Goal: Navigation & Orientation: Find specific page/section

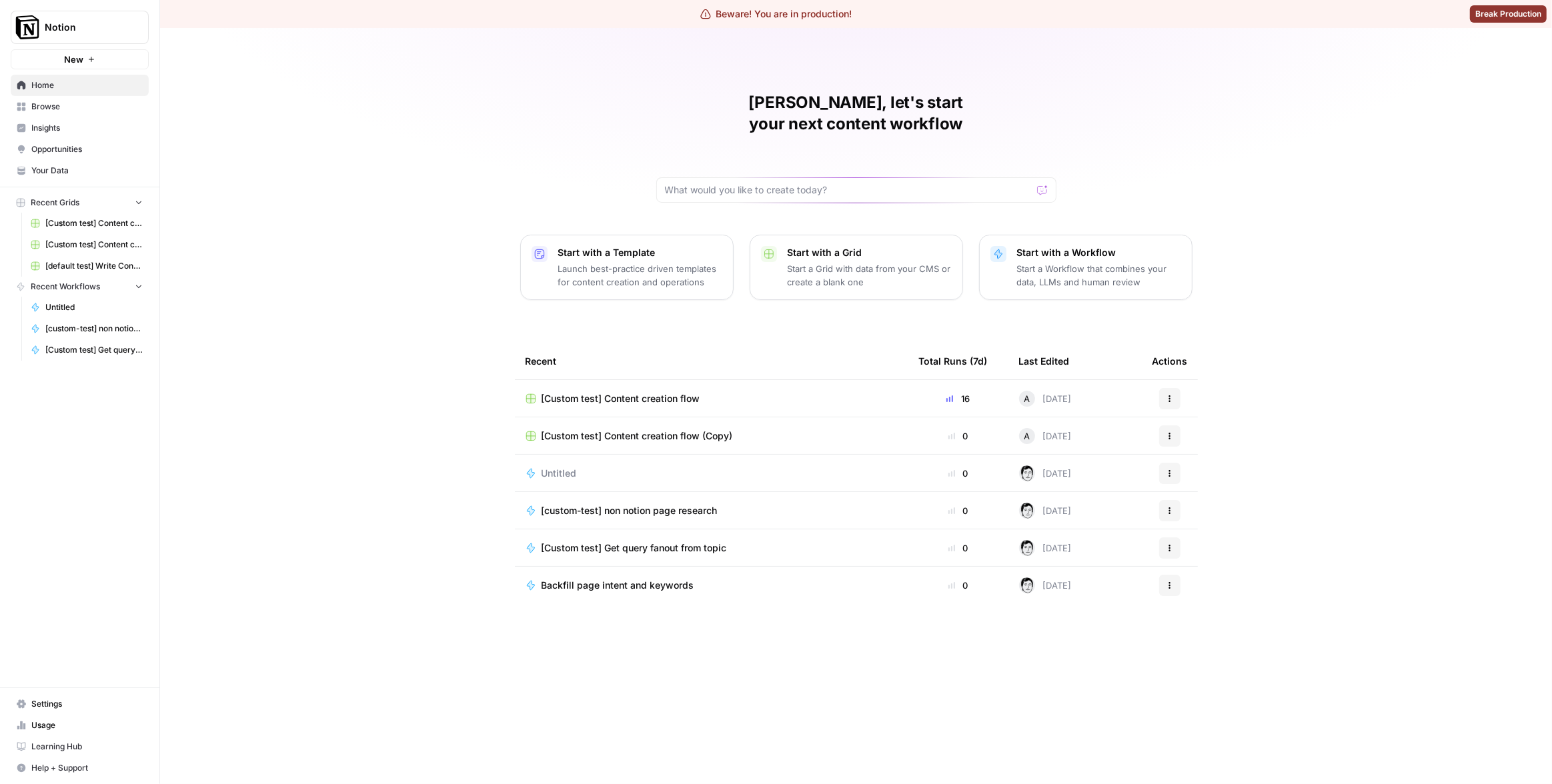
click at [67, 169] on span "Your Data" at bounding box center [87, 171] width 111 height 12
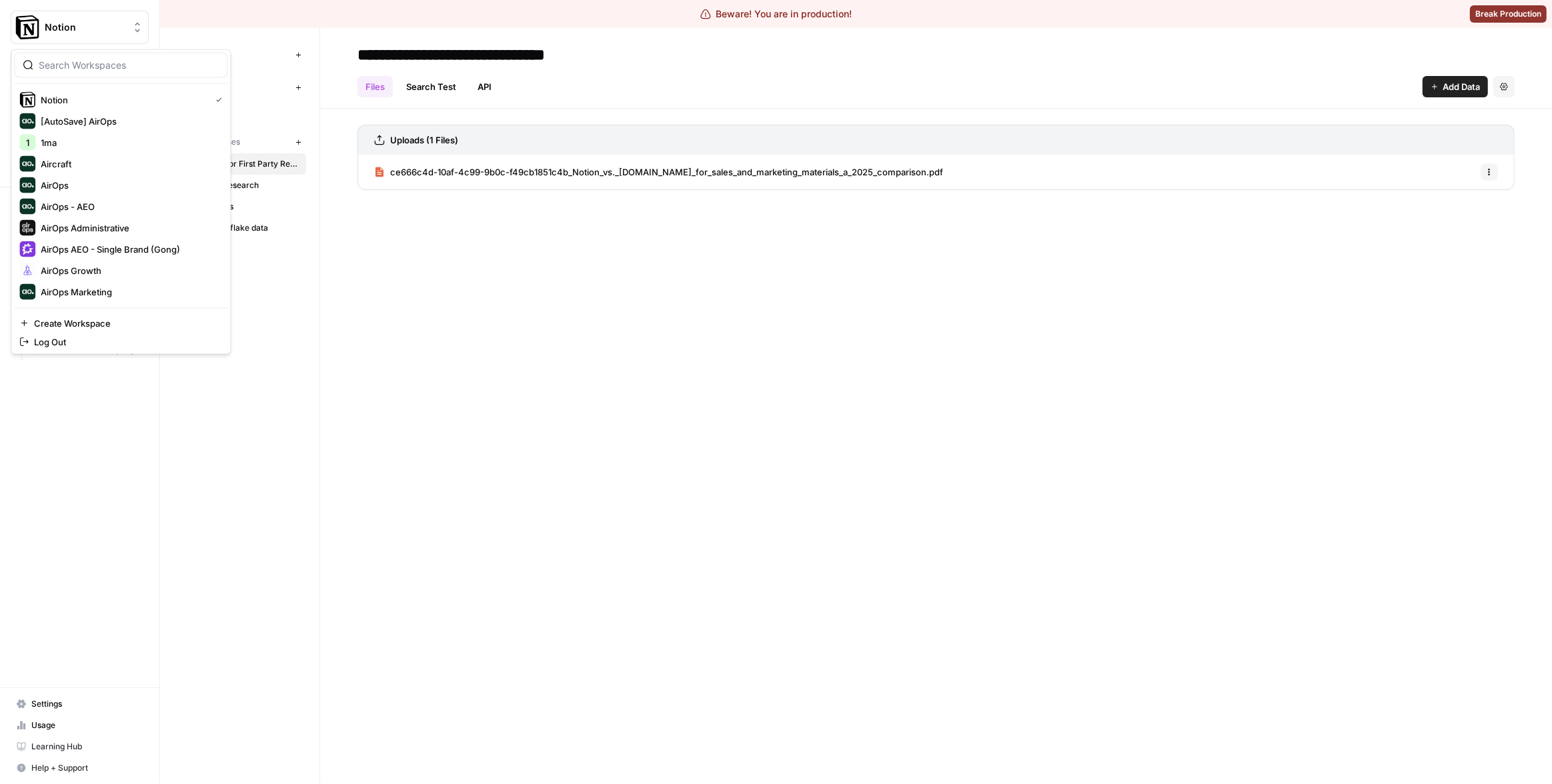
click at [48, 26] on span "Notion" at bounding box center [85, 27] width 81 height 14
click at [73, 140] on span "1ma" at bounding box center [128, 143] width 176 height 14
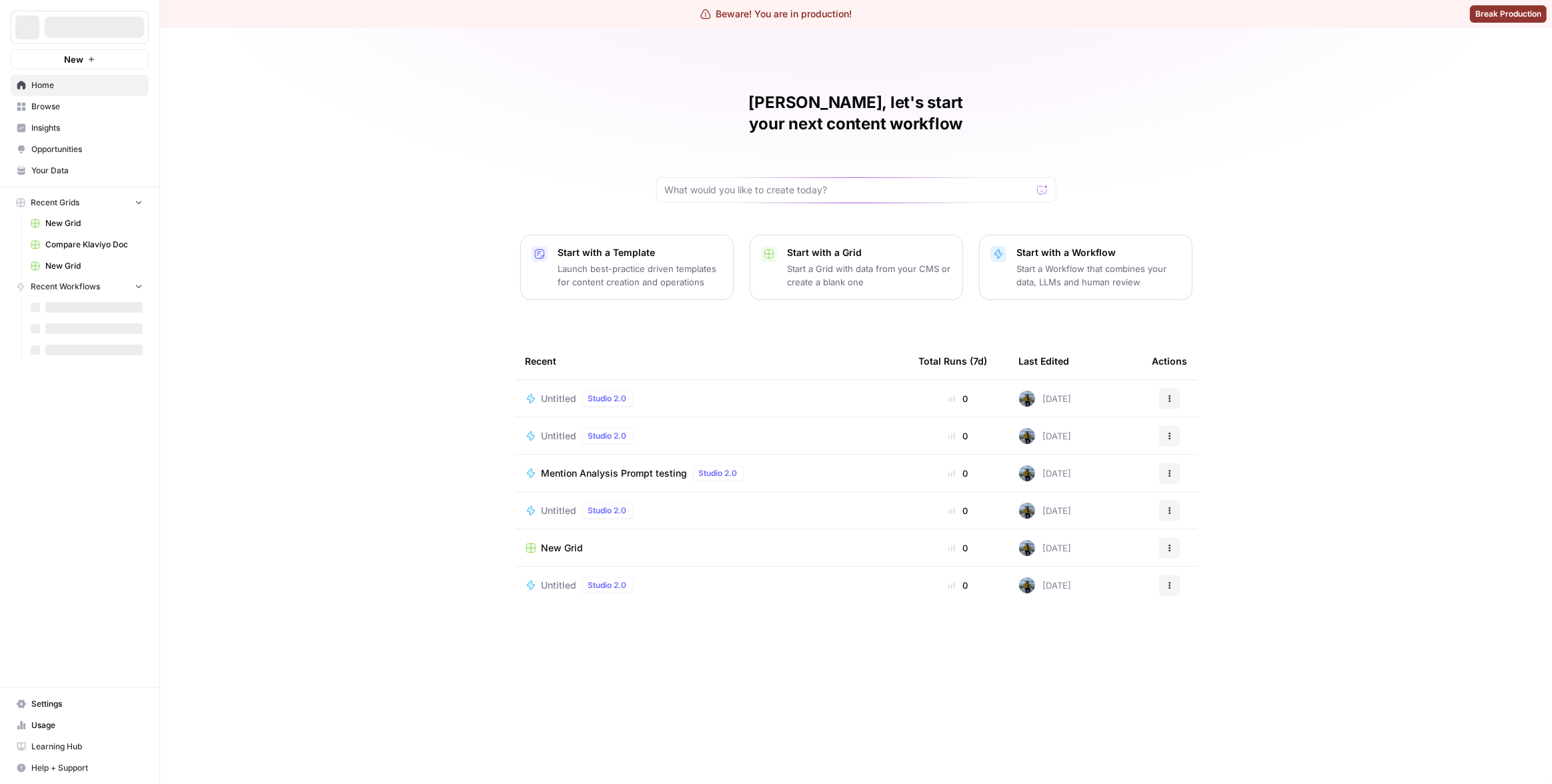
click at [69, 166] on span "Your Data" at bounding box center [87, 171] width 111 height 12
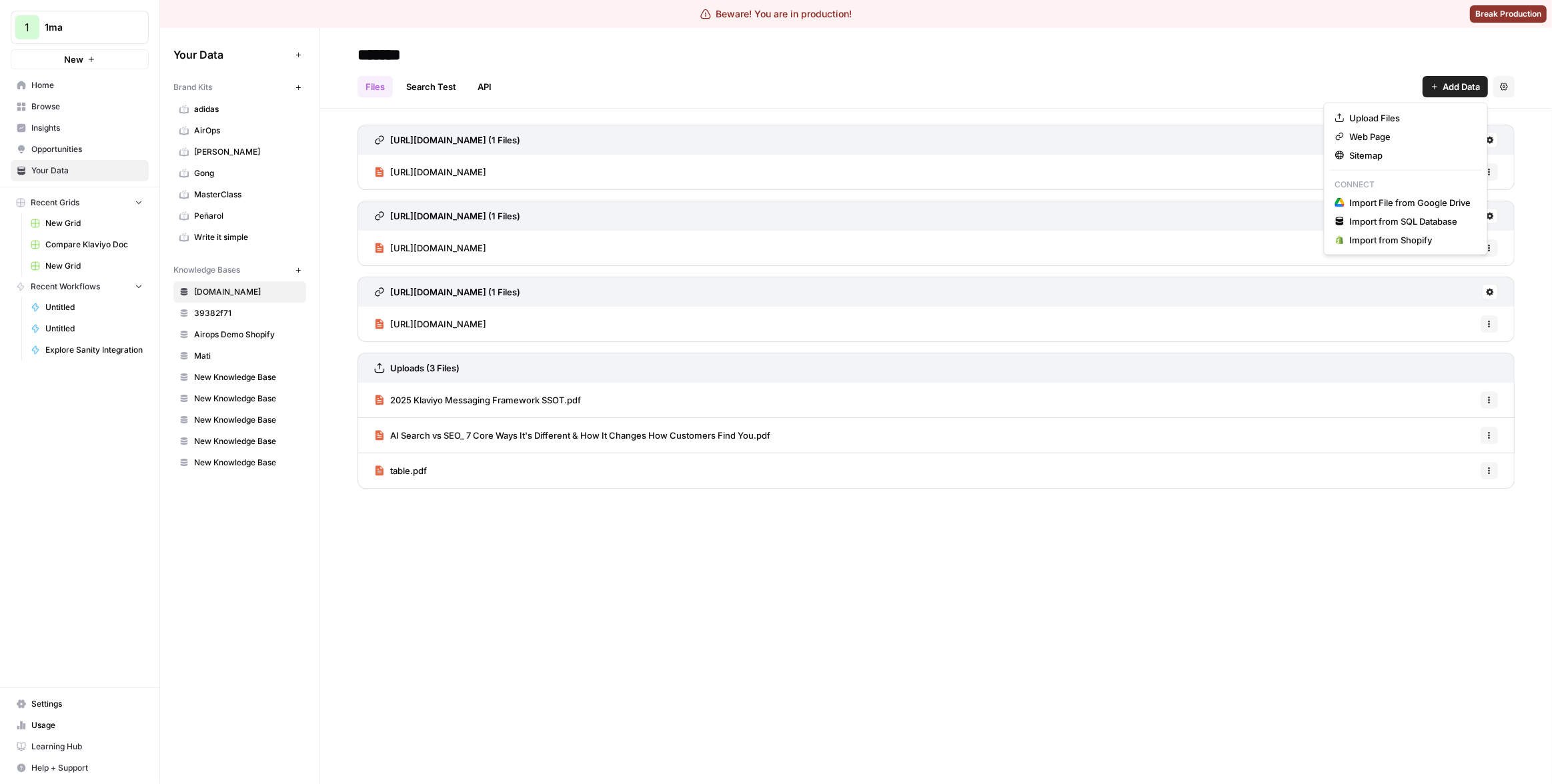
click at [1475, 90] on span "Add Data" at bounding box center [1461, 87] width 37 height 14
click at [1387, 154] on span "Sitemap" at bounding box center [1411, 156] width 122 height 14
click at [438, 90] on link "Search Test" at bounding box center [431, 86] width 66 height 21
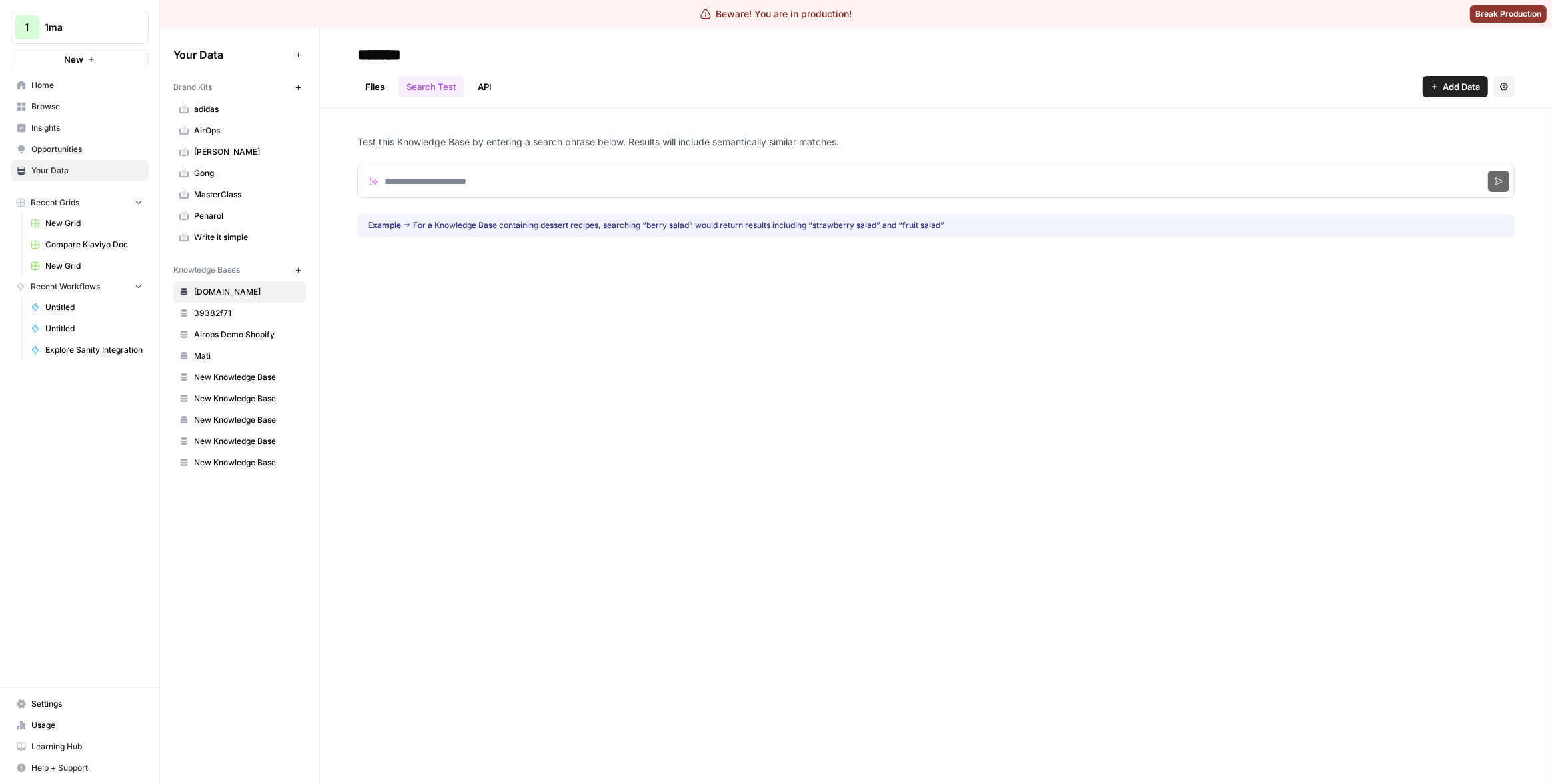
click at [483, 88] on link "API" at bounding box center [484, 86] width 30 height 21
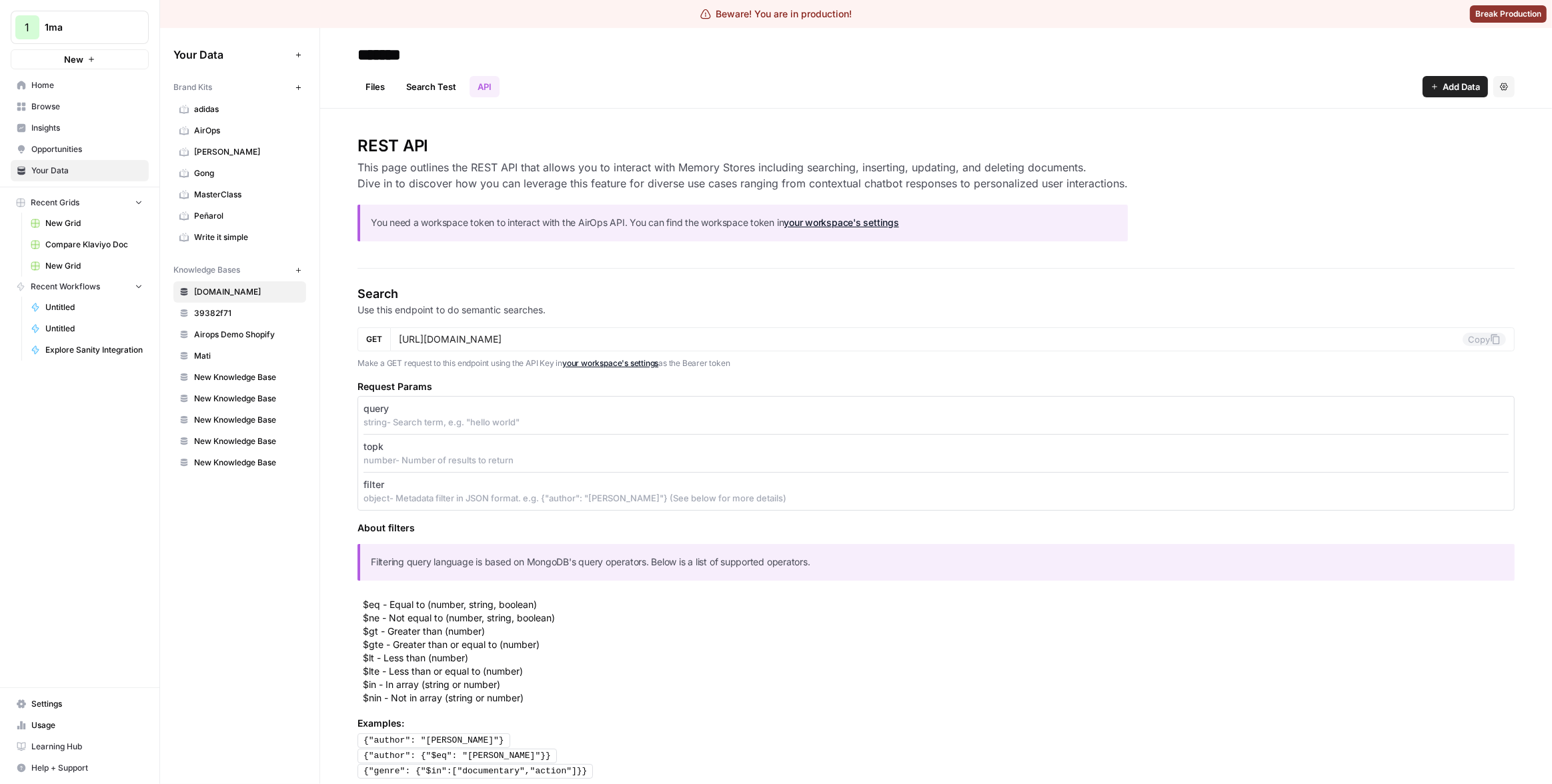
click at [385, 89] on link "Files" at bounding box center [375, 86] width 35 height 21
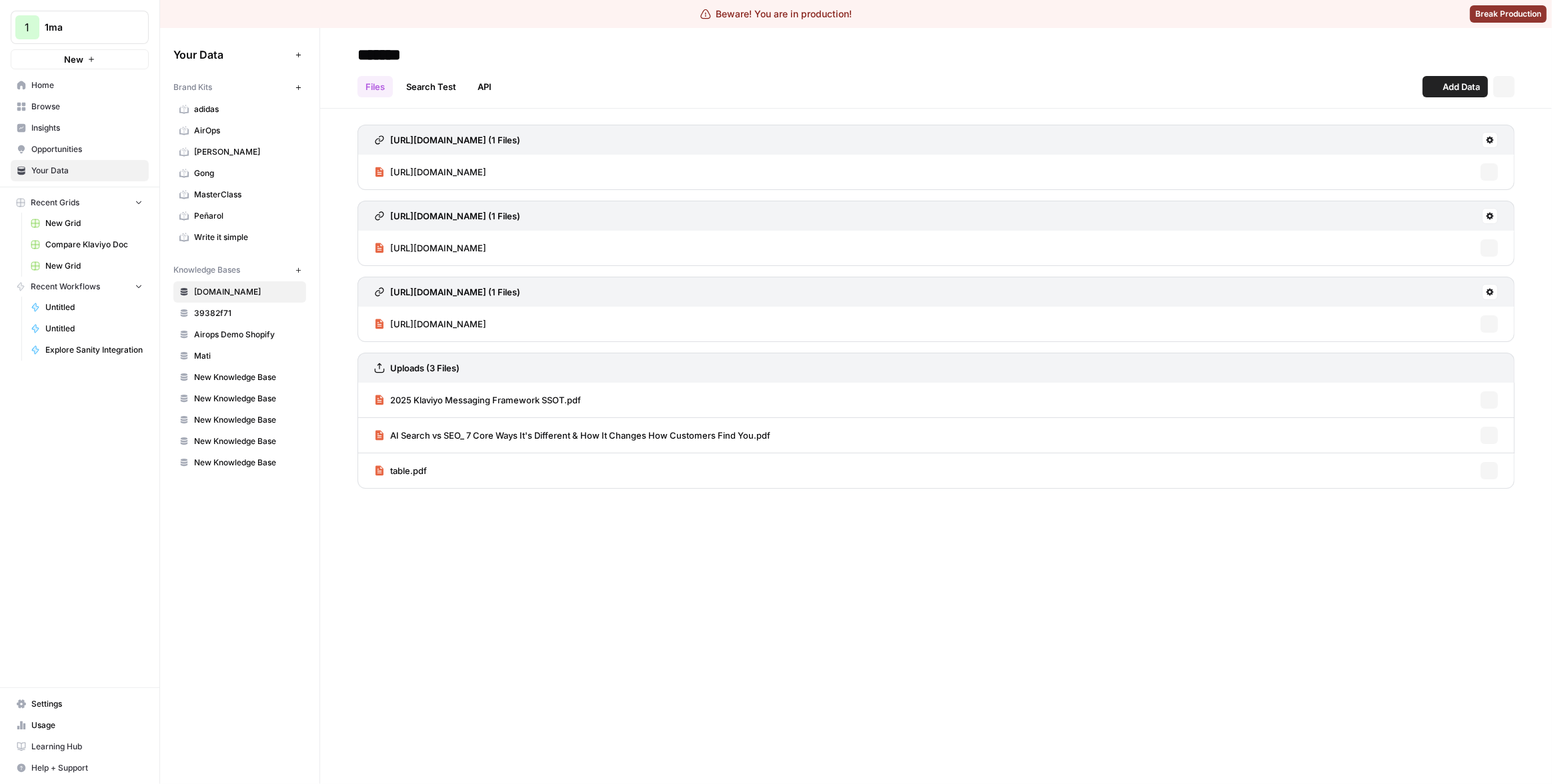
click at [429, 90] on link "Search Test" at bounding box center [431, 86] width 66 height 21
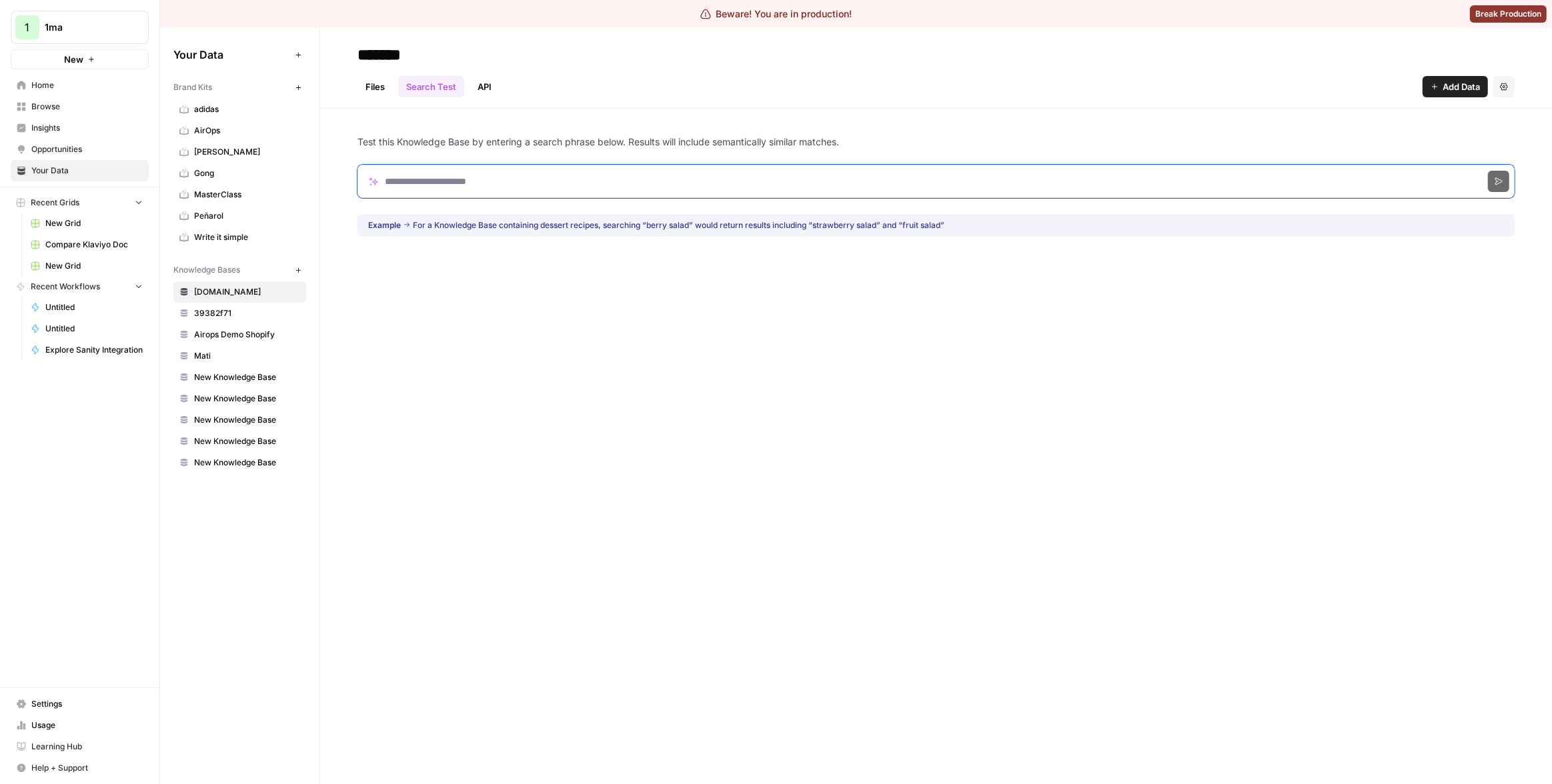
click at [487, 179] on input "Search phrase" at bounding box center [936, 181] width 1157 height 33
click at [599, 330] on div "******* Files Search Test API Add Data Settings Test this Knowledge Base by ent…" at bounding box center [936, 406] width 1232 height 756
click at [630, 310] on div "******* Files Search Test API Add Data Settings Test this Knowledge Base by ent…" at bounding box center [936, 406] width 1232 height 756
click at [648, 191] on input "Search phrase" at bounding box center [936, 181] width 1157 height 33
click at [594, 274] on div "******* Files Search Test API Add Data Settings Test this Knowledge Base by ent…" at bounding box center [936, 406] width 1232 height 756
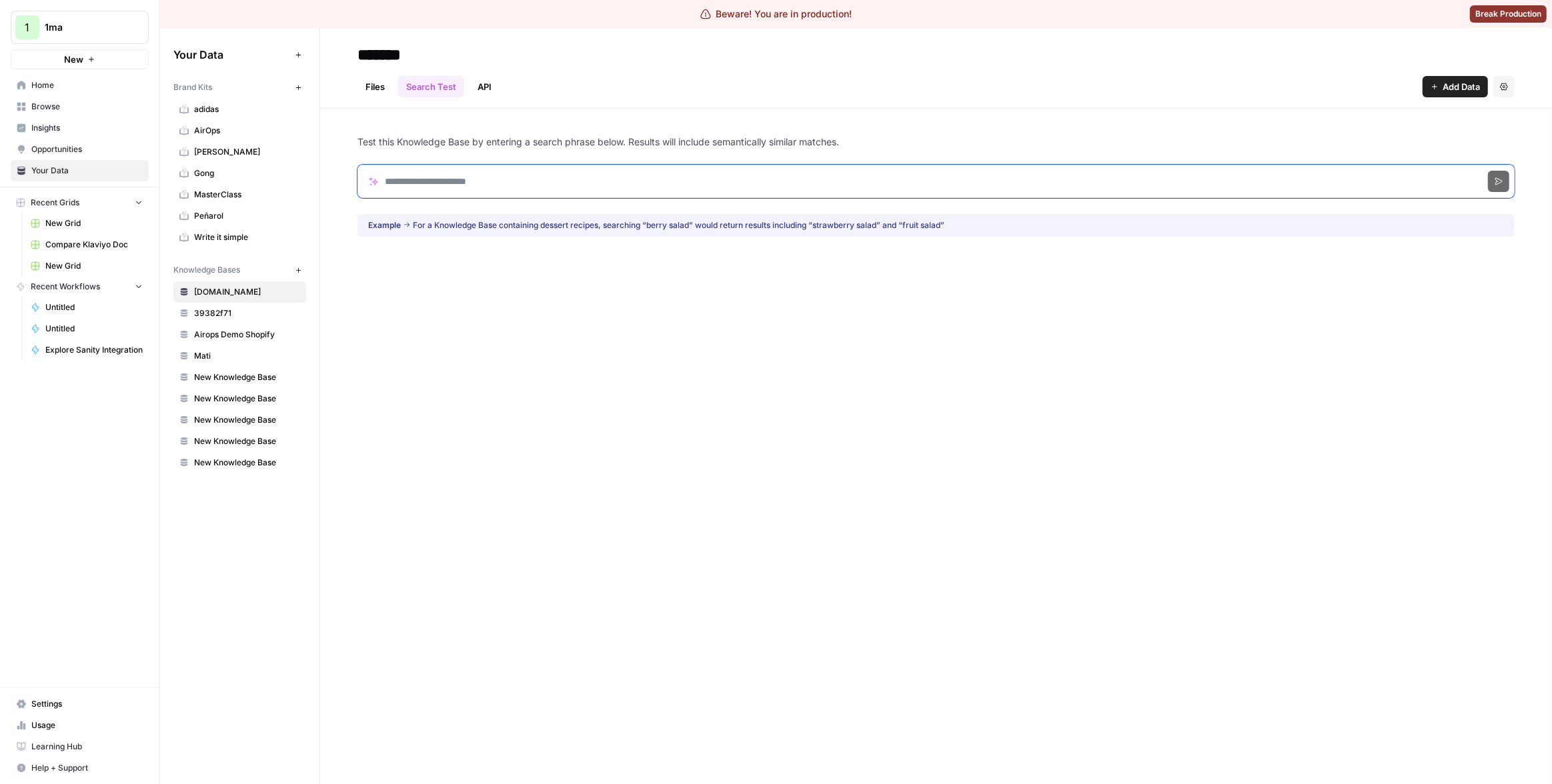
click at [369, 179] on input "Search phrase" at bounding box center [936, 181] width 1157 height 33
click at [440, 181] on input "Search phrase" at bounding box center [936, 181] width 1157 height 33
click at [228, 149] on span "Estudio Silva Garretón" at bounding box center [247, 152] width 106 height 12
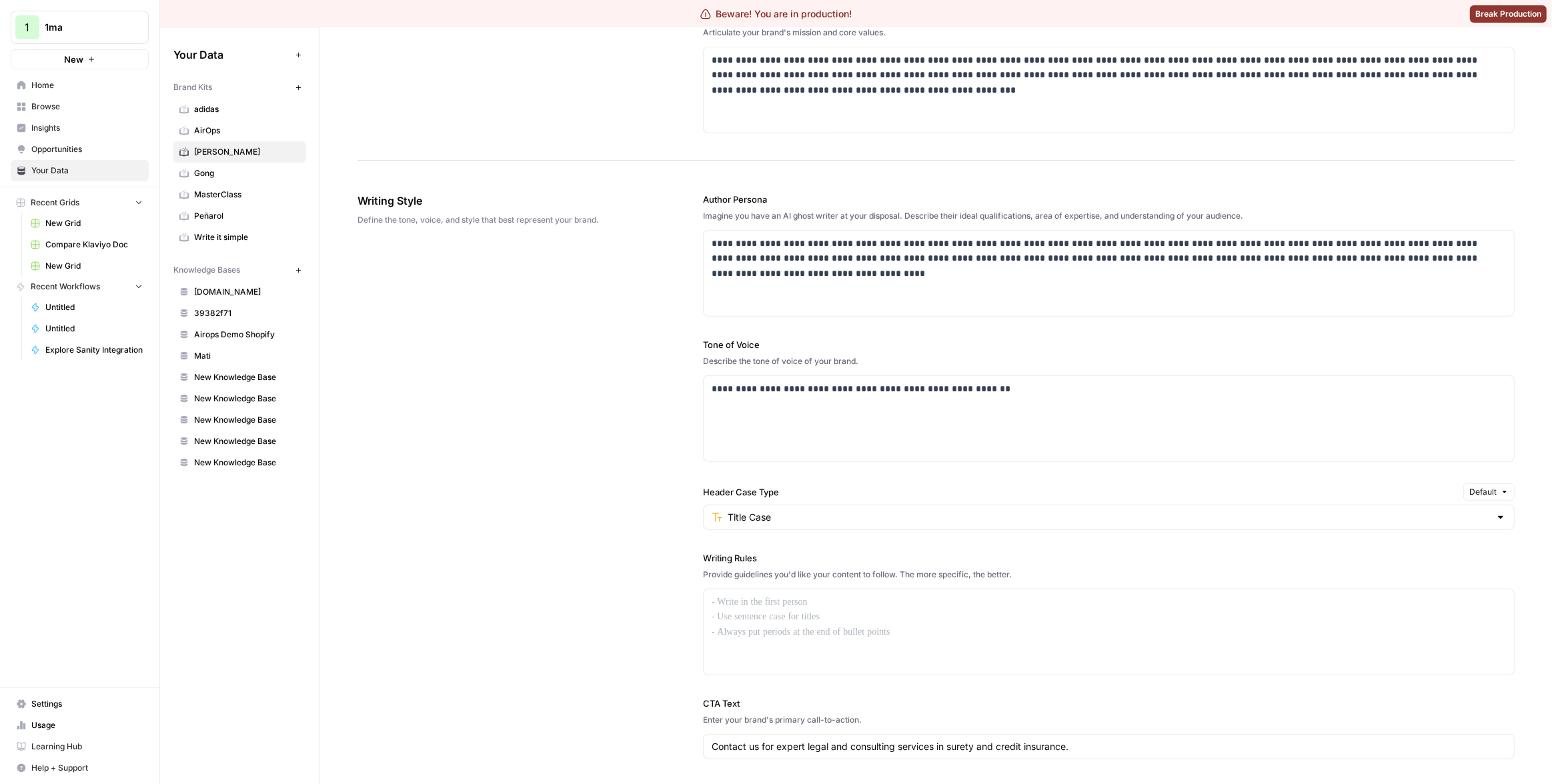
scroll to position [745, 0]
